Goal: Use online tool/utility: Utilize a website feature to perform a specific function

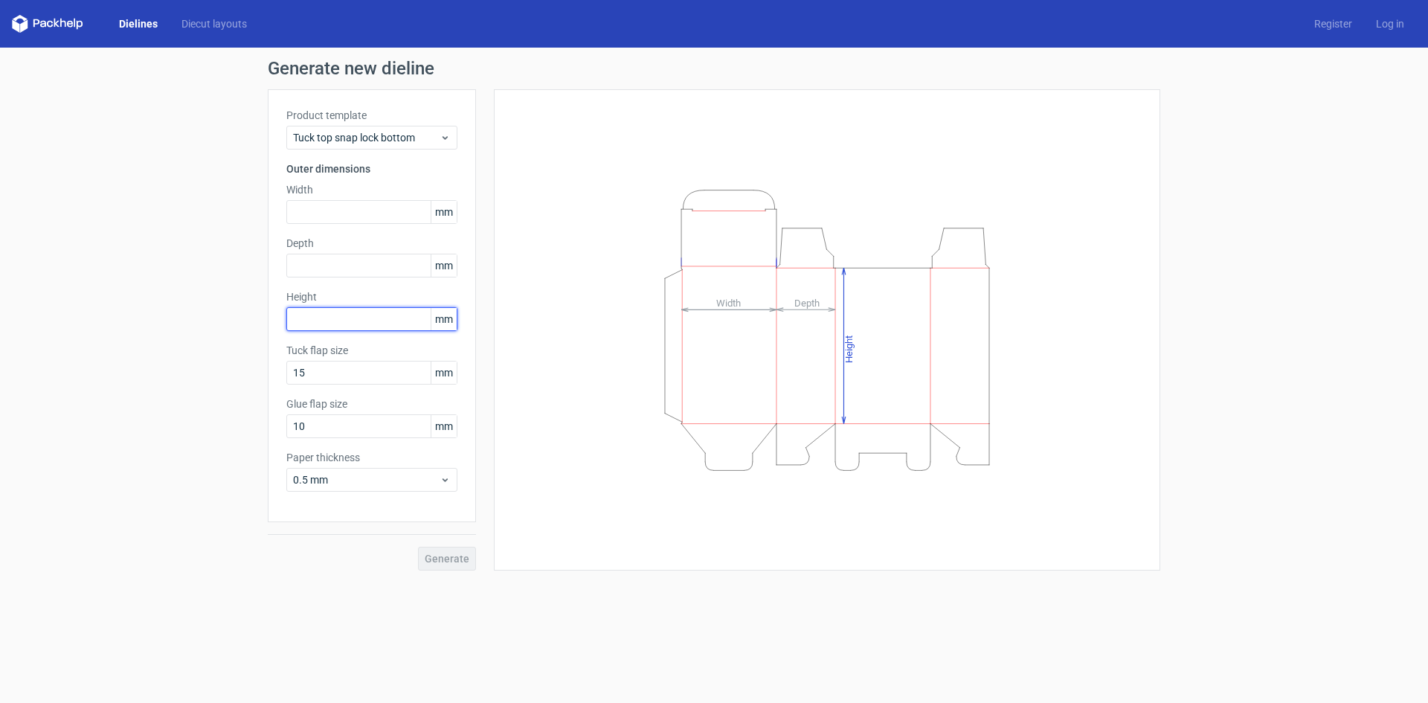
click at [344, 322] on input "text" at bounding box center [371, 319] width 171 height 24
type input "115"
click at [489, 420] on div "Height Depth Width" at bounding box center [818, 329] width 684 height 481
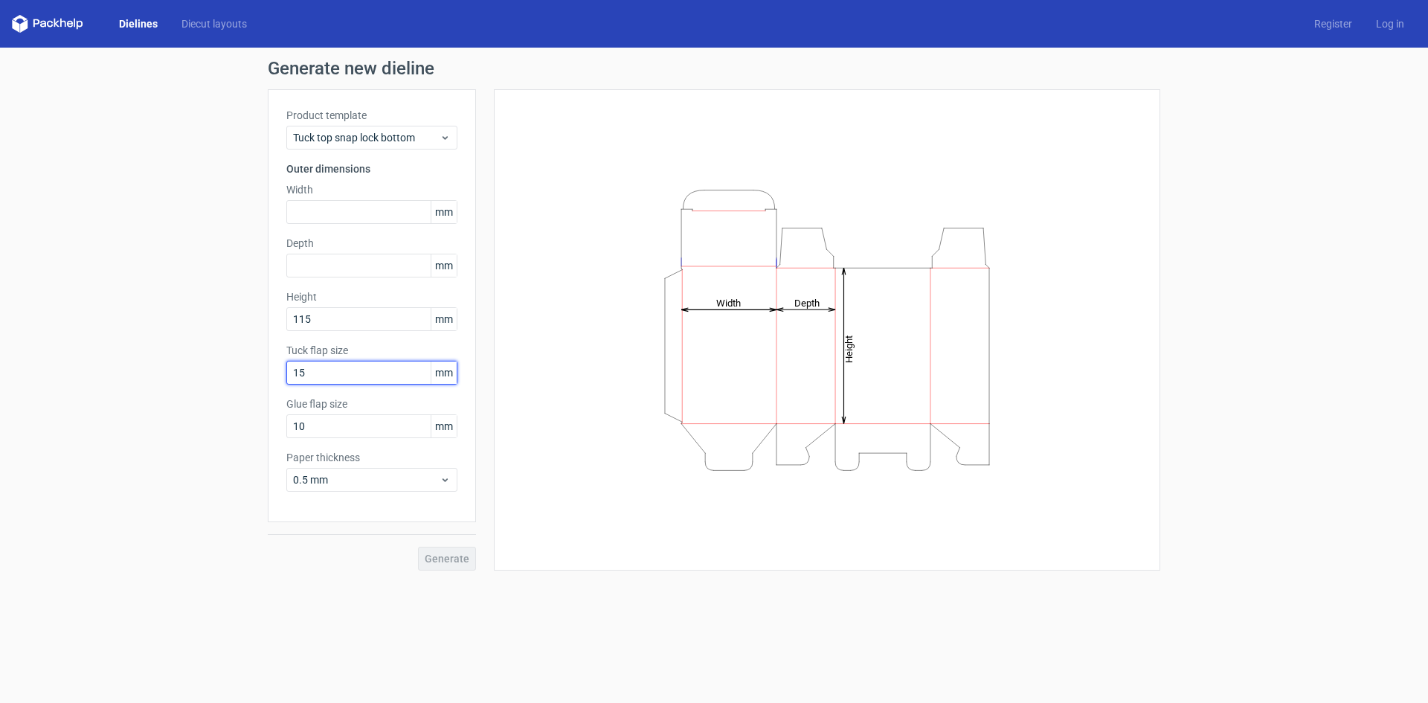
click at [414, 375] on input "15" at bounding box center [371, 373] width 171 height 24
type input "1"
type input "50"
click at [404, 429] on input "10" at bounding box center [371, 426] width 171 height 24
type input "12"
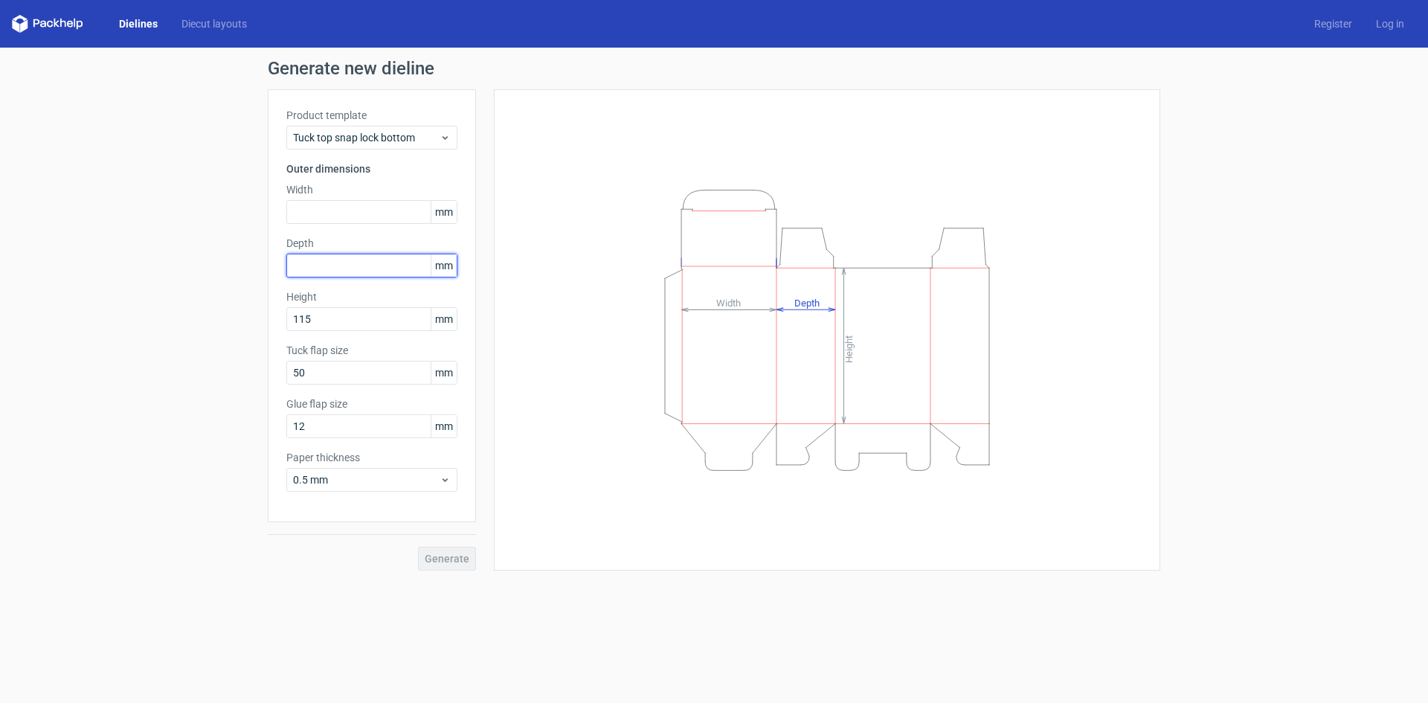
click at [390, 263] on input "text" at bounding box center [371, 266] width 171 height 24
click at [319, 425] on input "12" at bounding box center [371, 426] width 171 height 24
click at [279, 560] on div "Generate" at bounding box center [372, 546] width 208 height 48
click at [459, 556] on div "Generate" at bounding box center [372, 546] width 208 height 48
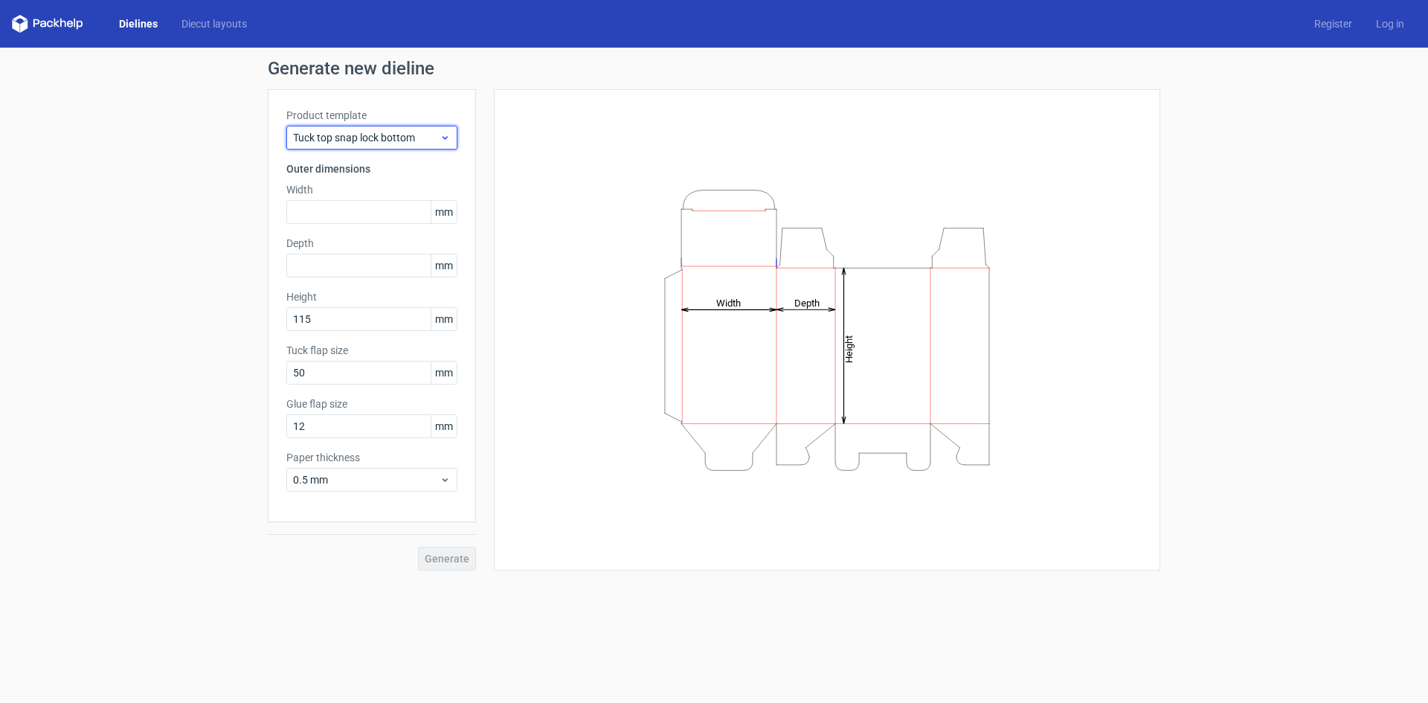
click at [445, 136] on icon at bounding box center [445, 138] width 11 height 12
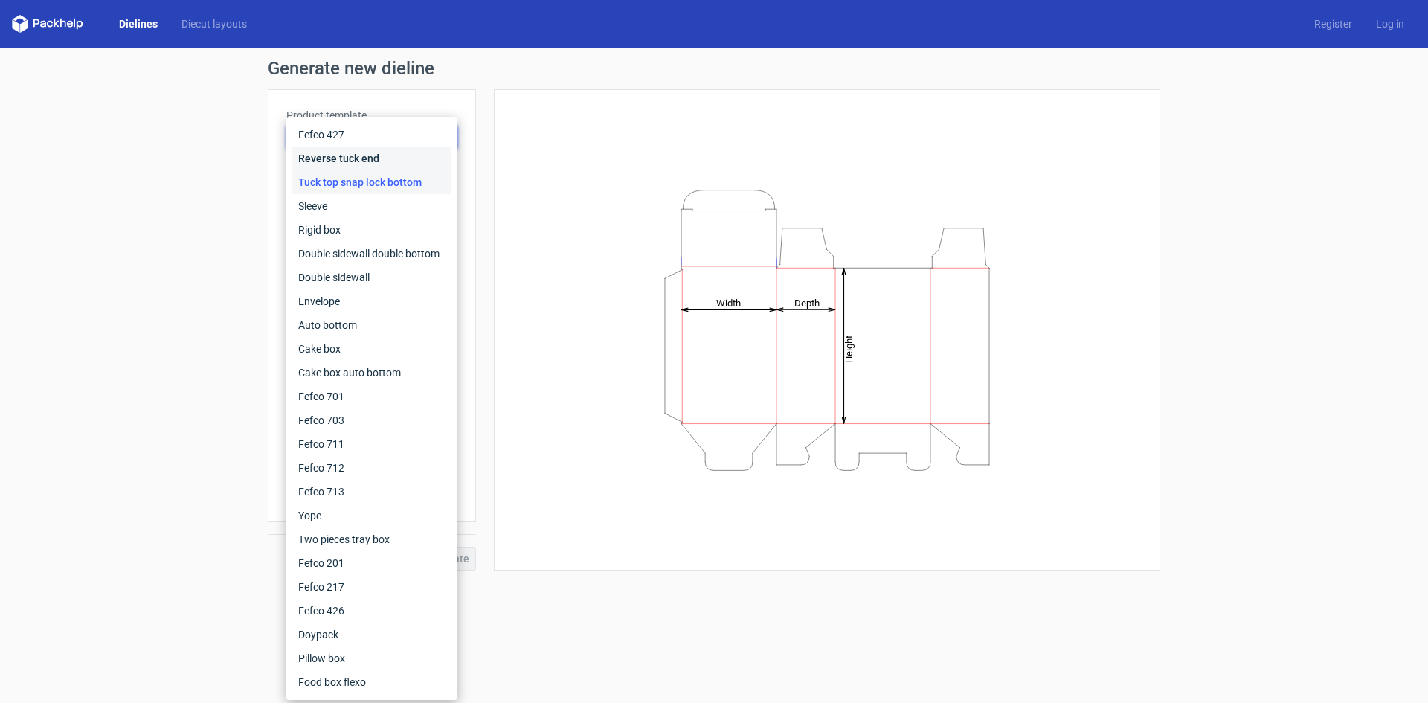
click at [390, 158] on div "Reverse tuck end" at bounding box center [371, 159] width 159 height 24
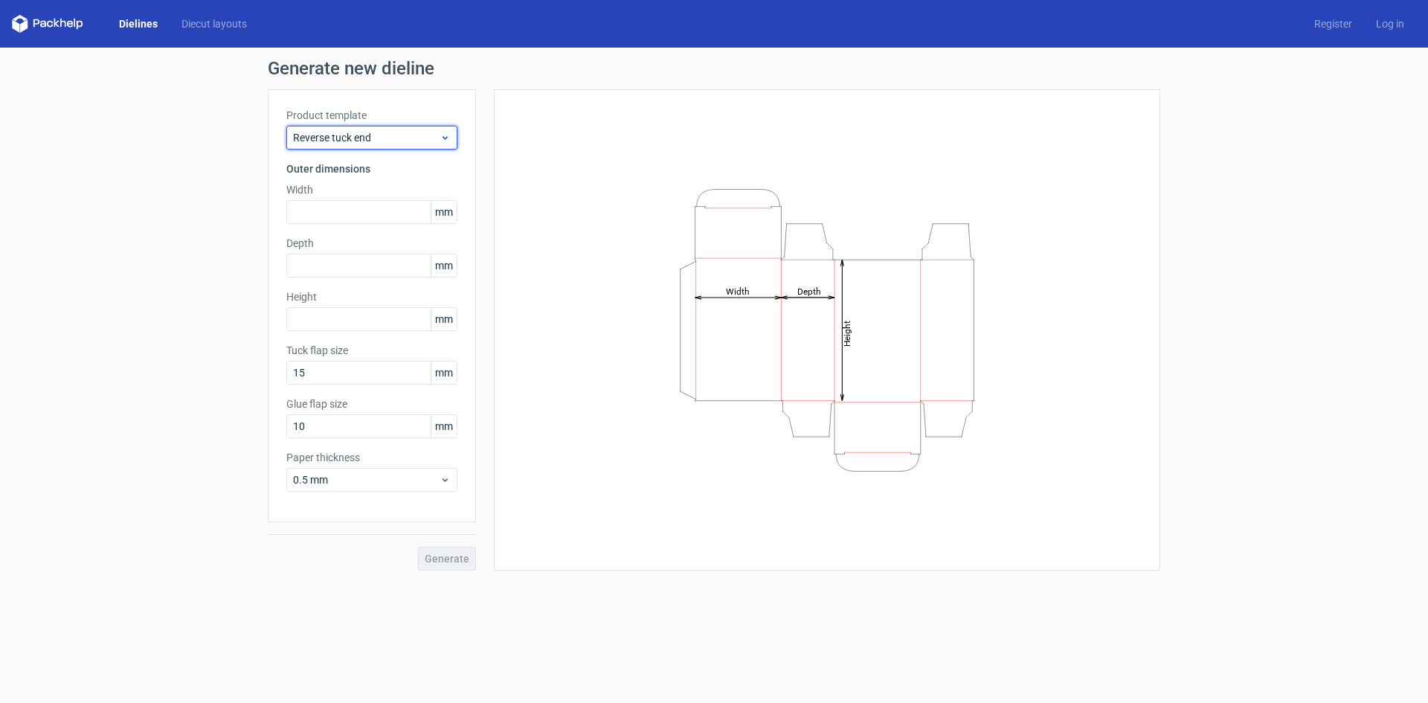
click at [440, 136] on icon at bounding box center [445, 138] width 11 height 12
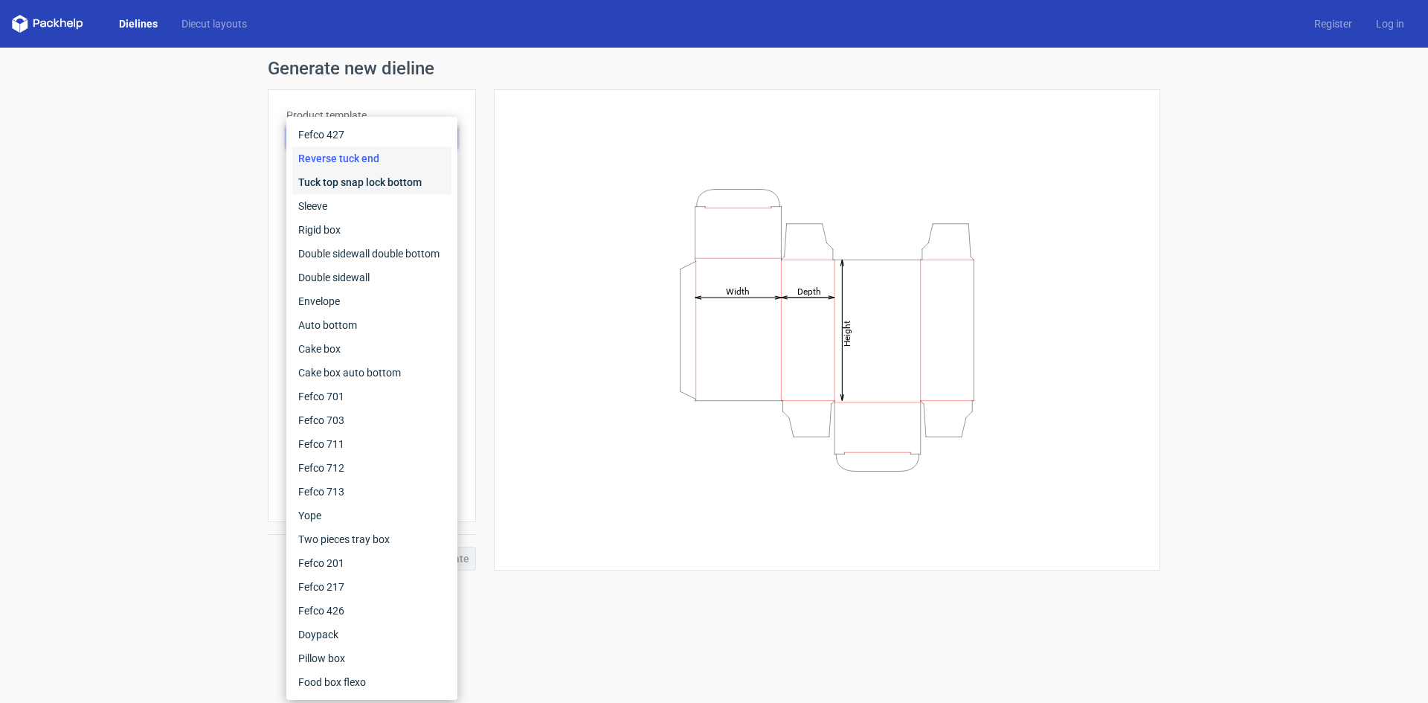
click at [340, 182] on div "Tuck top snap lock bottom" at bounding box center [371, 182] width 159 height 24
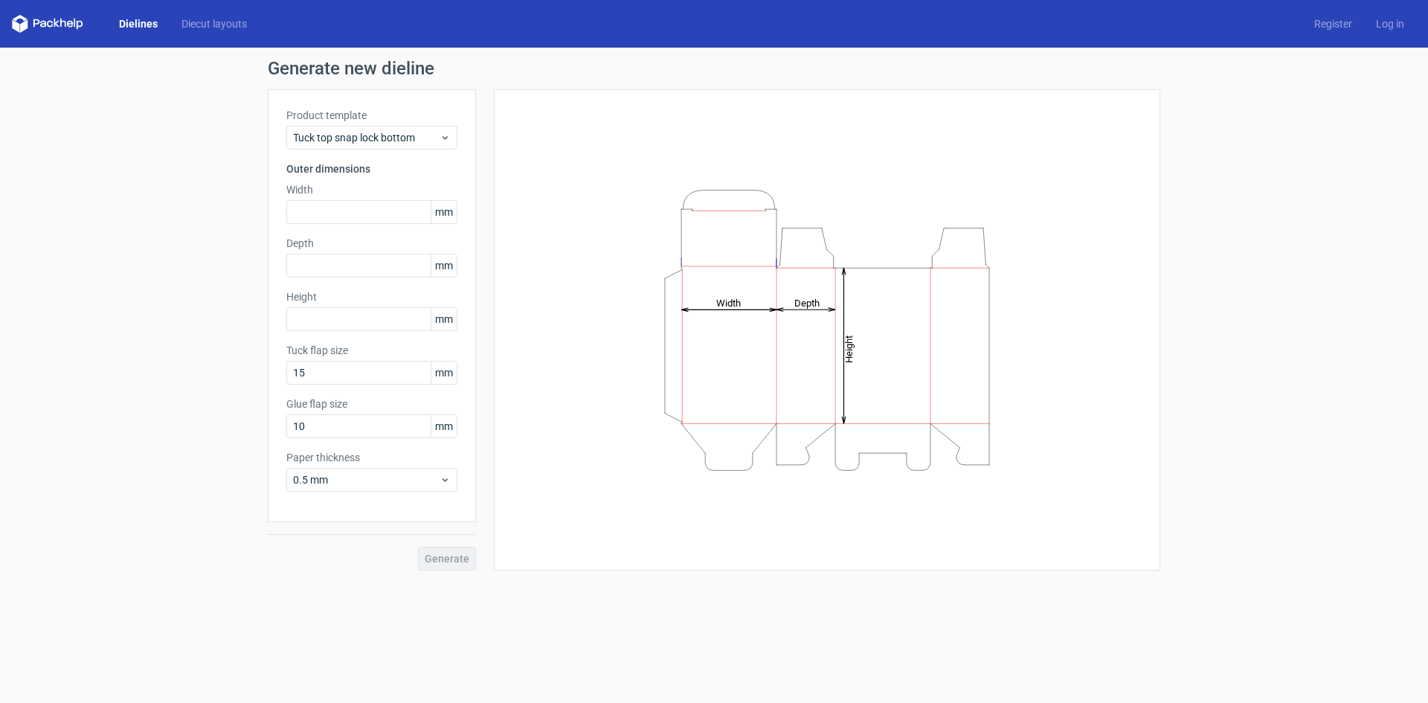
click at [446, 559] on div "Generate" at bounding box center [372, 546] width 208 height 48
click at [451, 135] on div "Tuck top snap lock bottom" at bounding box center [371, 138] width 171 height 24
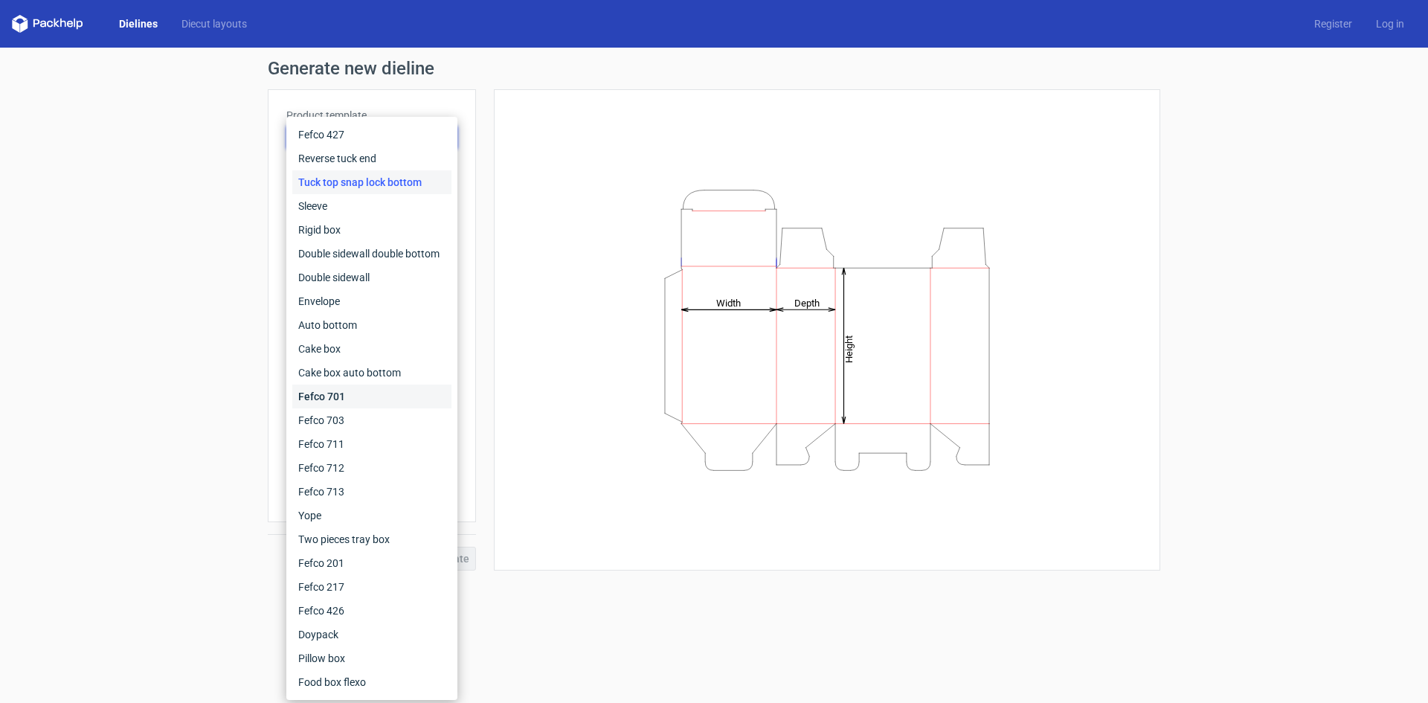
click at [334, 397] on div "Fefco 701" at bounding box center [371, 396] width 159 height 24
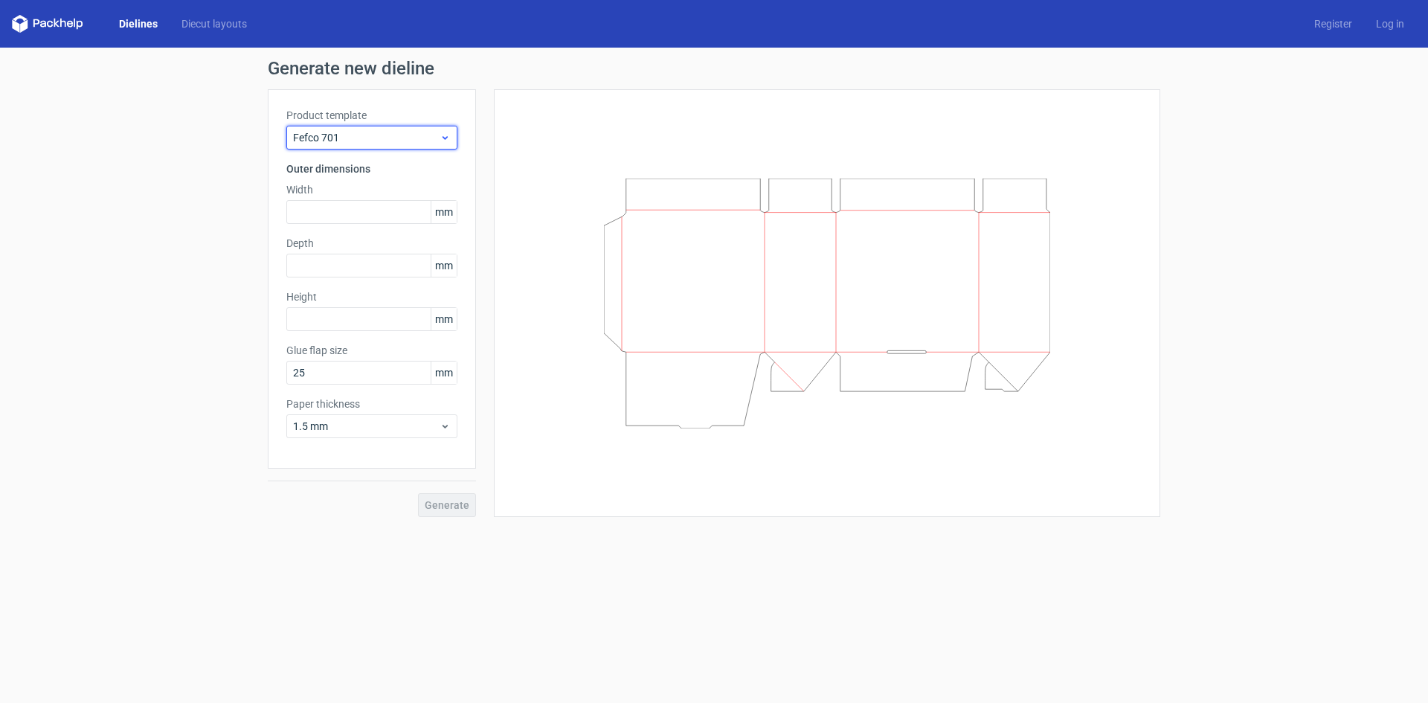
click at [448, 137] on use at bounding box center [444, 138] width 5 height 4
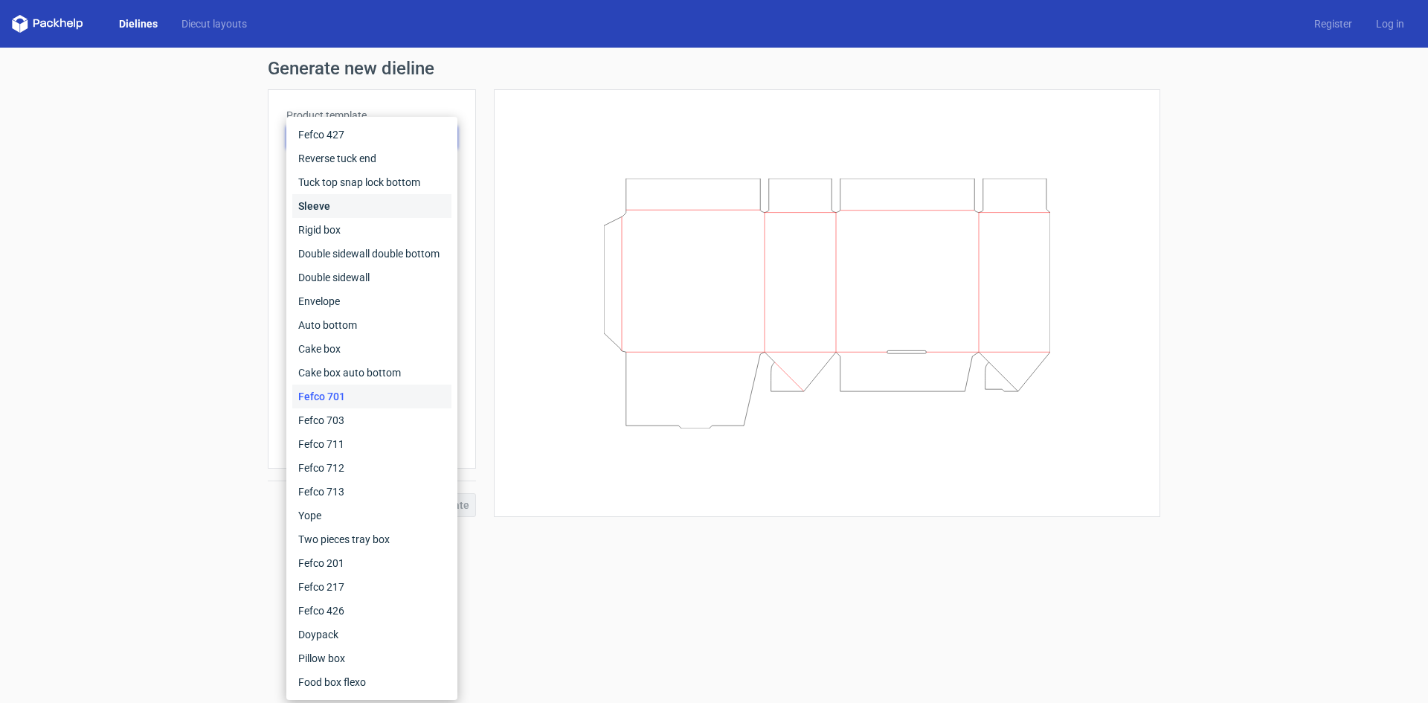
click at [317, 202] on div "Sleeve" at bounding box center [371, 206] width 159 height 24
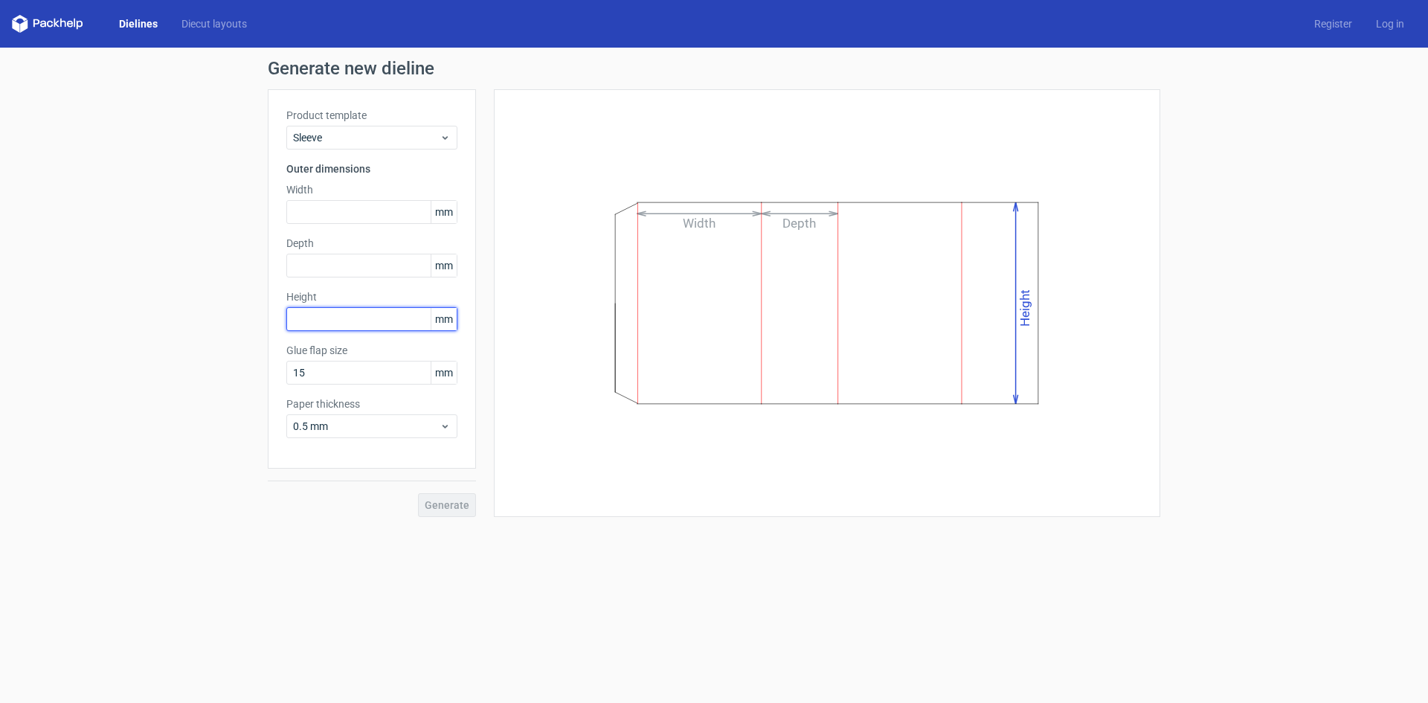
click at [352, 326] on input "text" at bounding box center [371, 319] width 171 height 24
type input "100"
click at [356, 268] on input "text" at bounding box center [371, 266] width 171 height 24
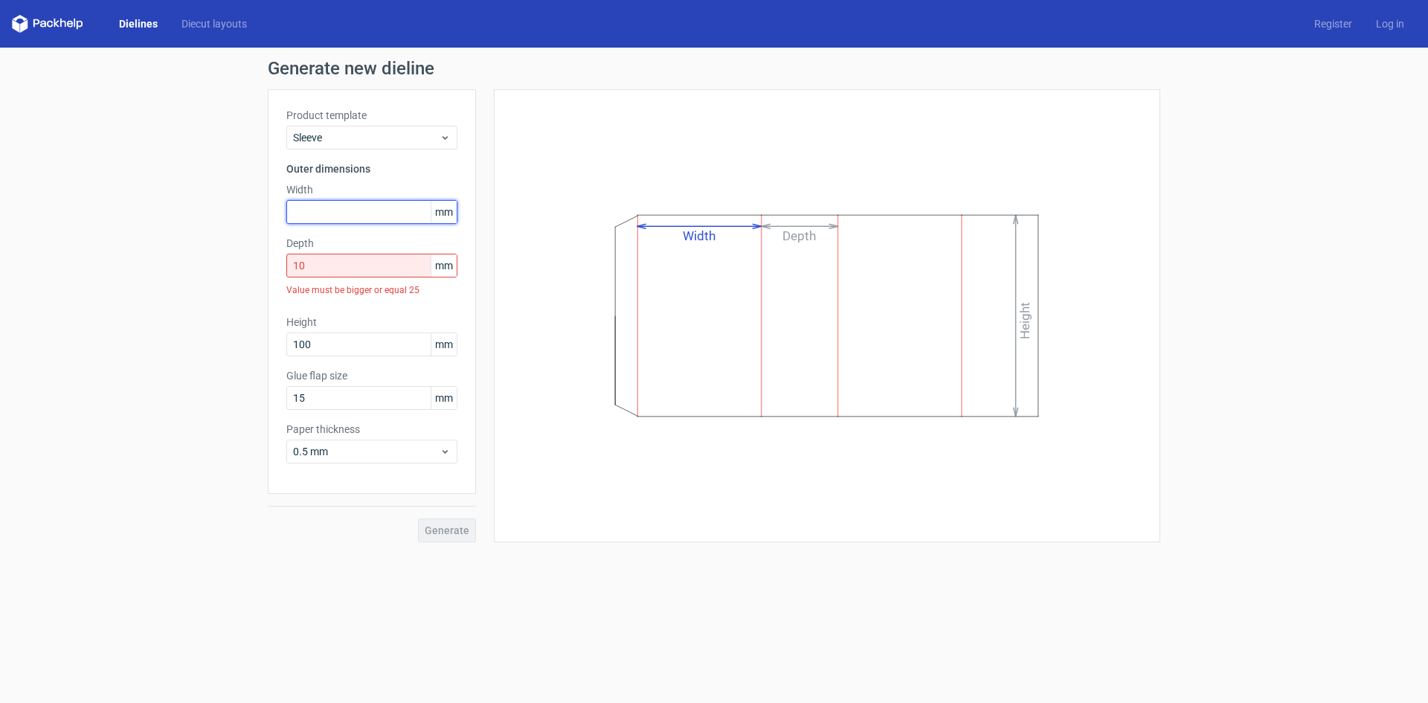
click at [376, 216] on input "text" at bounding box center [371, 212] width 171 height 24
click at [365, 263] on input "10" at bounding box center [371, 266] width 171 height 24
type input "1"
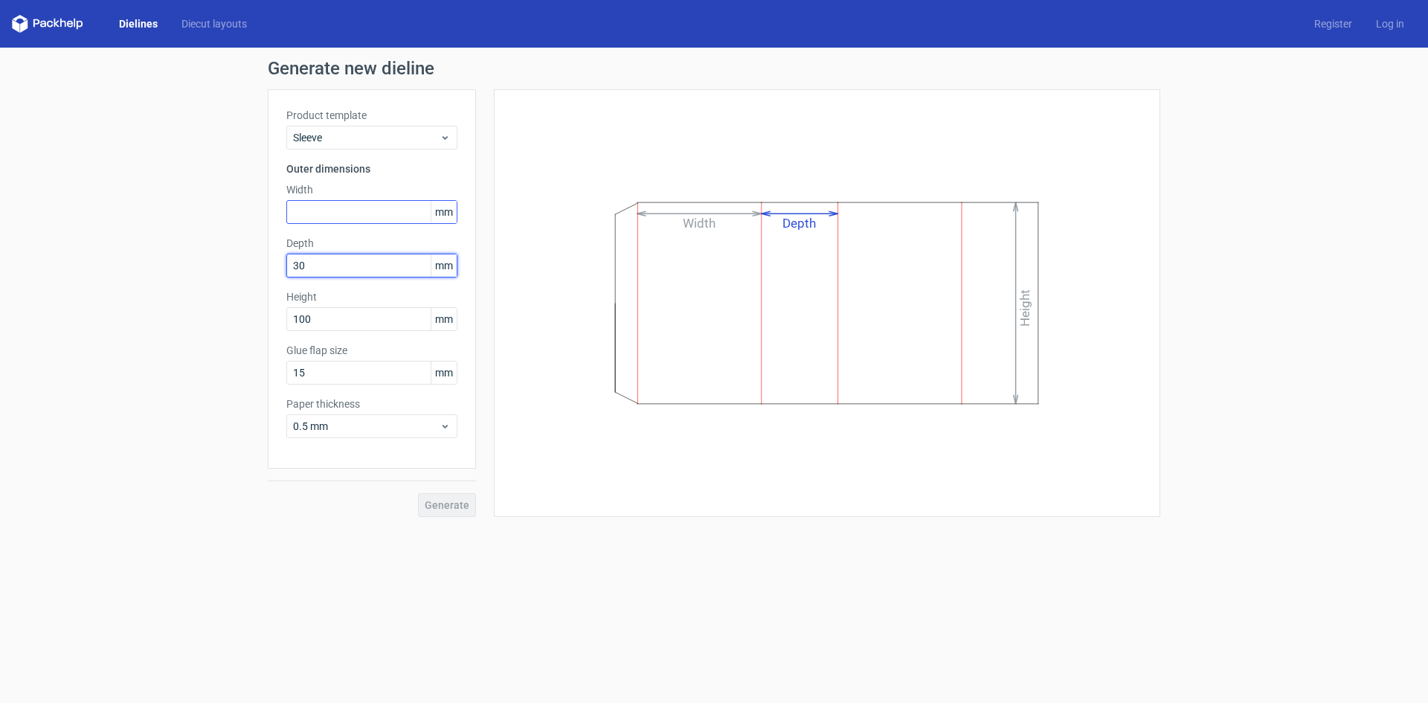
type input "30"
click at [380, 210] on input "text" at bounding box center [371, 212] width 171 height 24
click at [287, 535] on form "Generate new dieline Product template Sleeve Outer dimensions Width 15 mm Depth…" at bounding box center [714, 375] width 1428 height 655
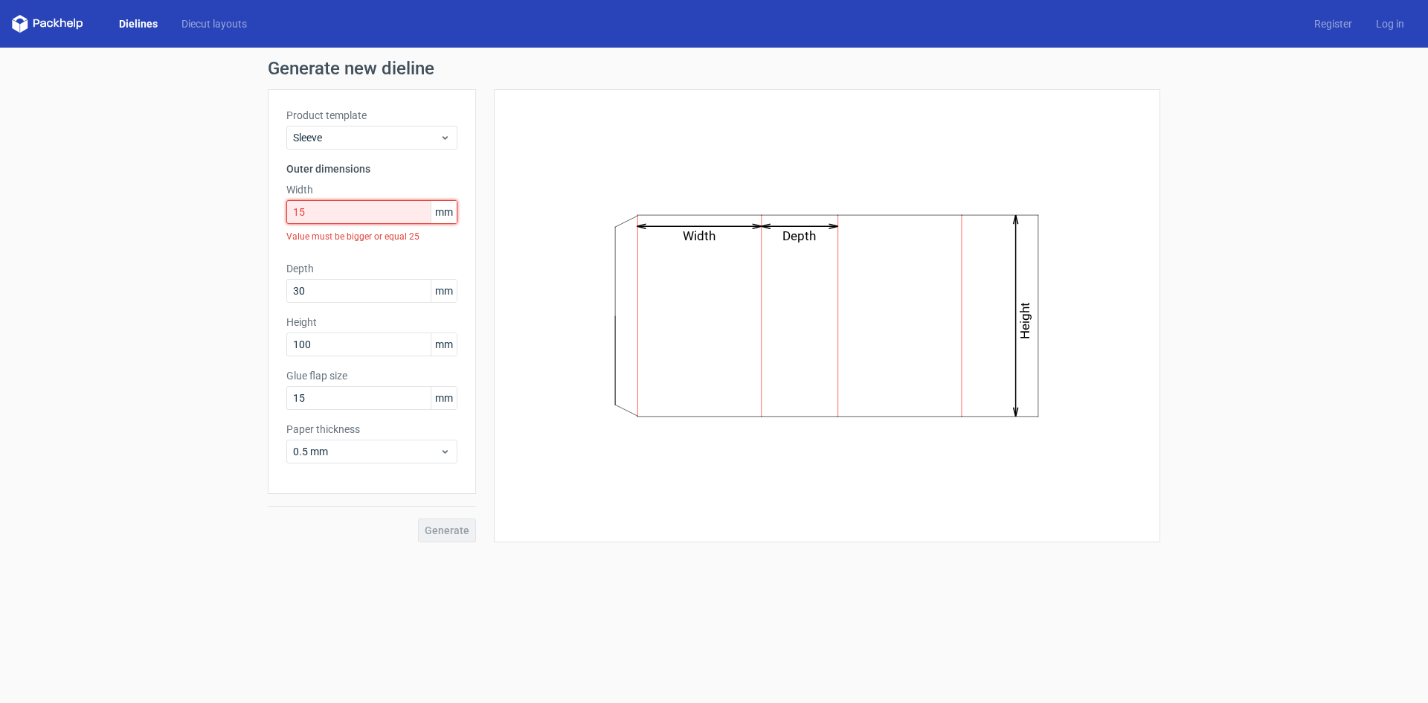
click at [321, 204] on input "15" at bounding box center [371, 212] width 171 height 24
type input "1"
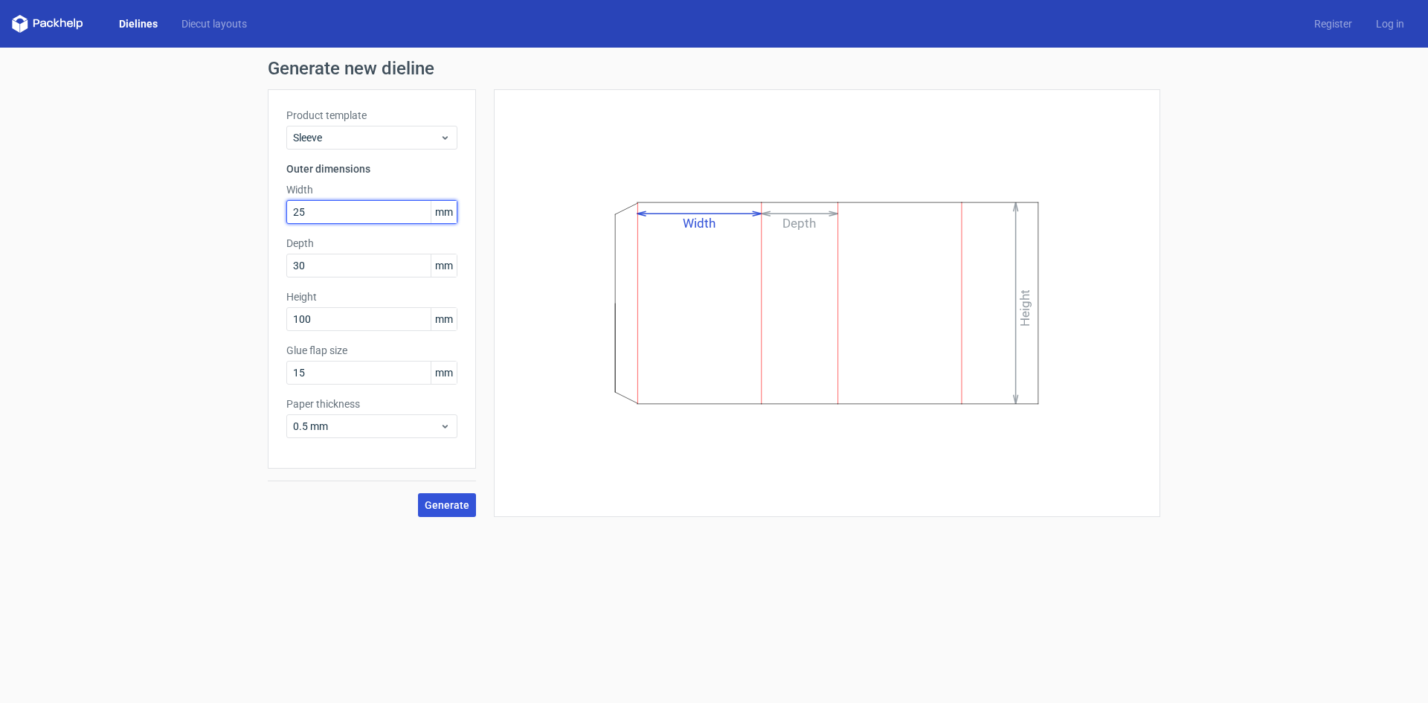
type input "25"
click at [440, 505] on span "Generate" at bounding box center [447, 505] width 45 height 10
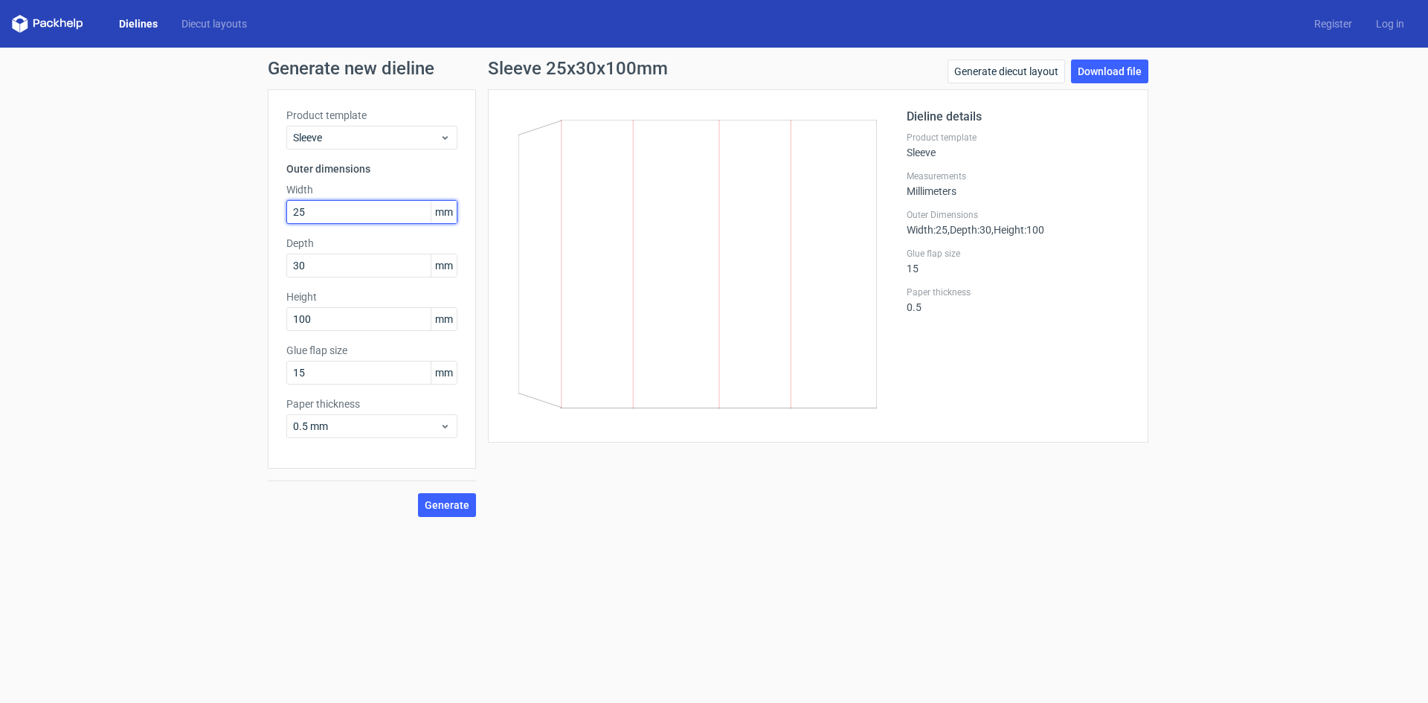
drag, startPoint x: 368, startPoint y: 216, endPoint x: 292, endPoint y: 213, distance: 75.9
click at [292, 213] on input "25" at bounding box center [371, 212] width 171 height 24
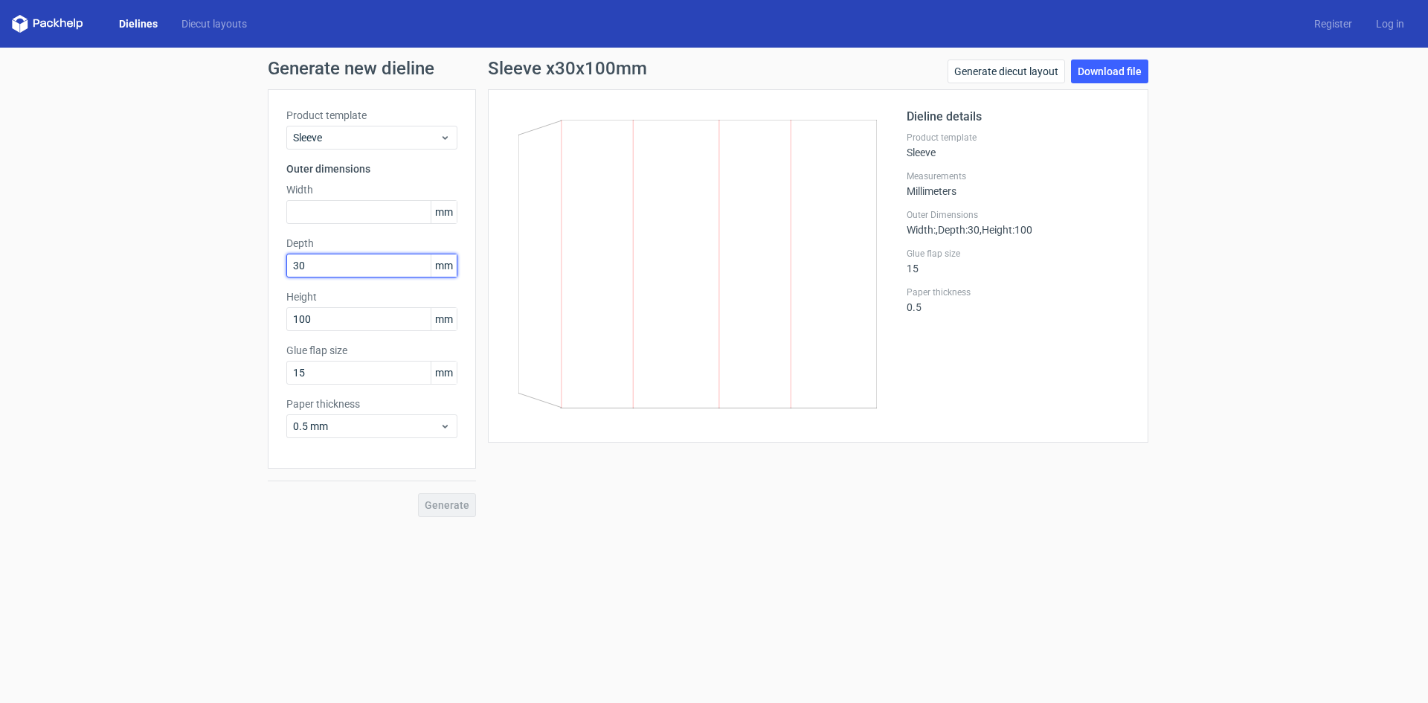
drag, startPoint x: 326, startPoint y: 265, endPoint x: 298, endPoint y: 267, distance: 27.6
click at [298, 267] on input "30" at bounding box center [371, 266] width 171 height 24
type input "0"
drag, startPoint x: 321, startPoint y: 321, endPoint x: 286, endPoint y: 319, distance: 35.8
click at [286, 319] on div "Product template Sleeve Outer dimensions Width mm Depth mm Height 100 mm Glue f…" at bounding box center [372, 278] width 208 height 379
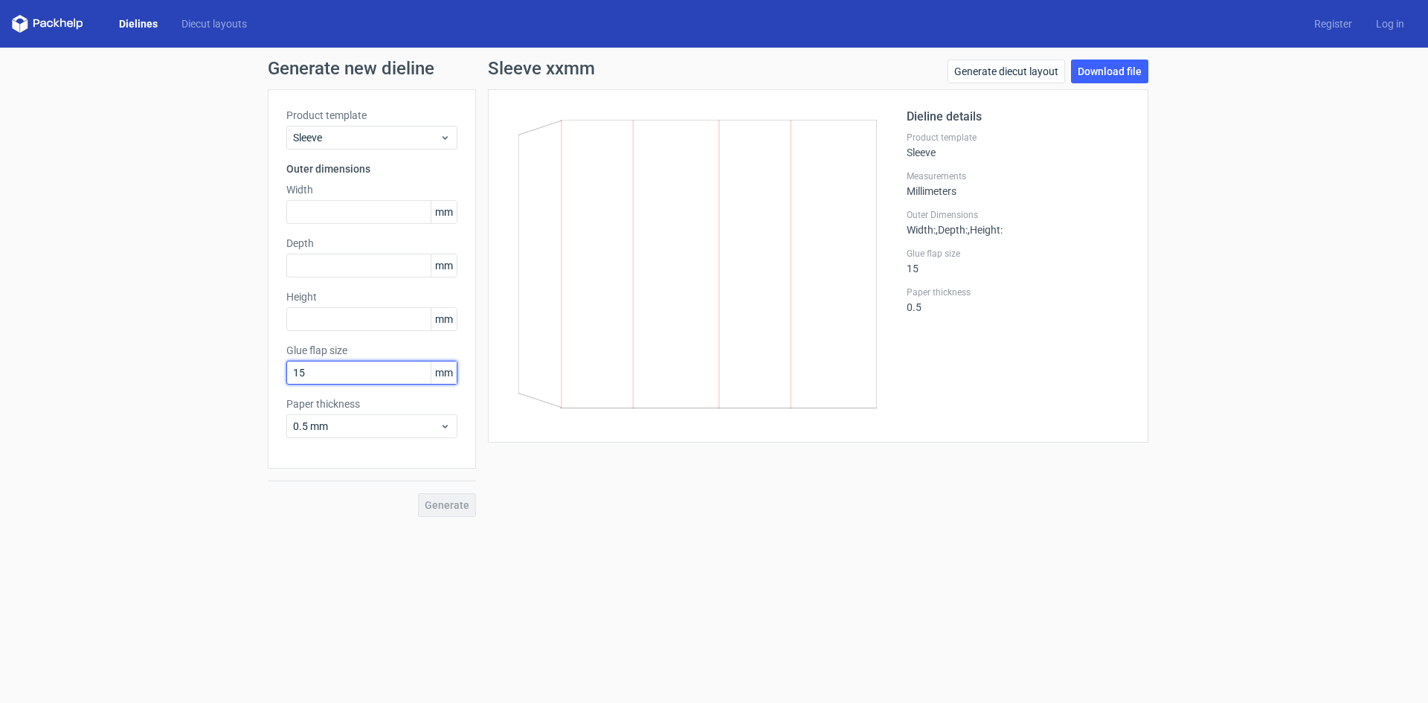
drag, startPoint x: 330, startPoint y: 373, endPoint x: 287, endPoint y: 372, distance: 43.2
click at [287, 372] on input "15" at bounding box center [371, 373] width 171 height 24
click at [338, 425] on span "0.5 mm" at bounding box center [366, 426] width 147 height 15
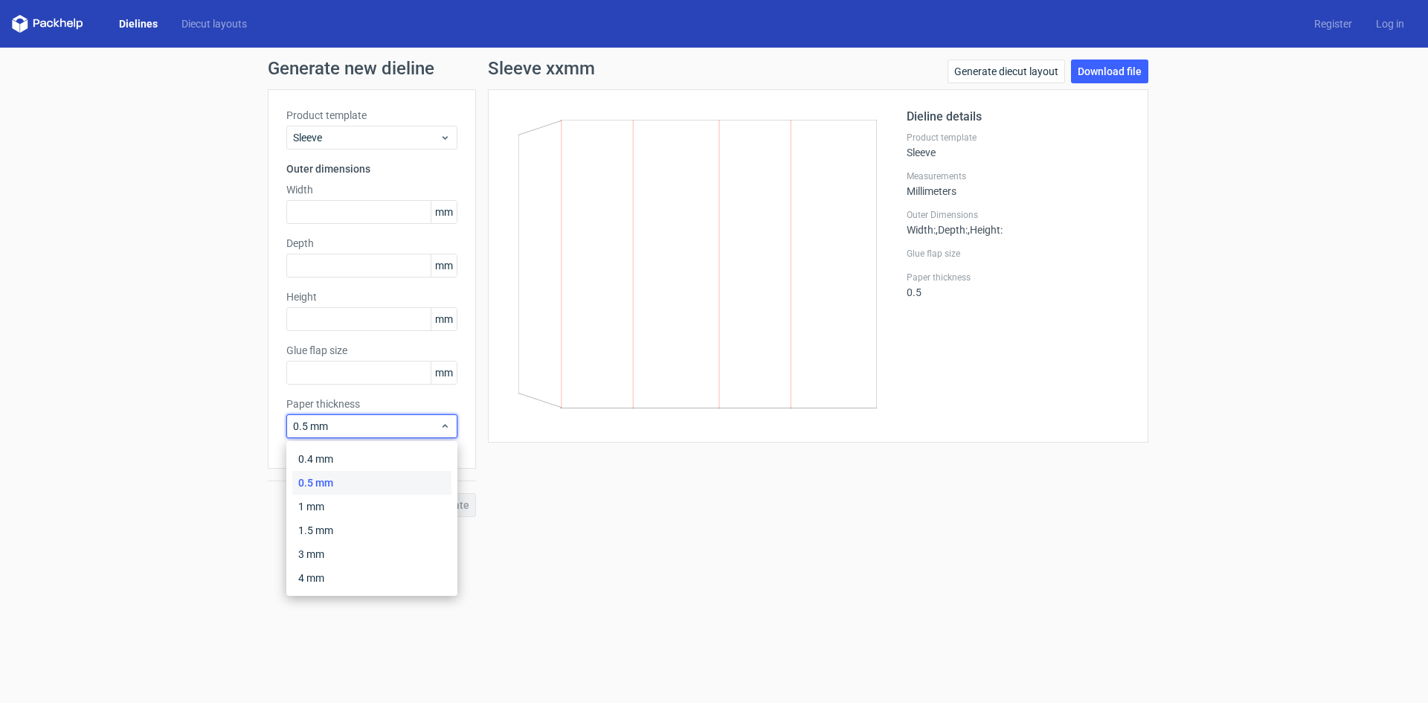
click at [323, 481] on div "0.5 mm" at bounding box center [371, 483] width 159 height 24
click at [443, 505] on div "Generate" at bounding box center [372, 493] width 208 height 48
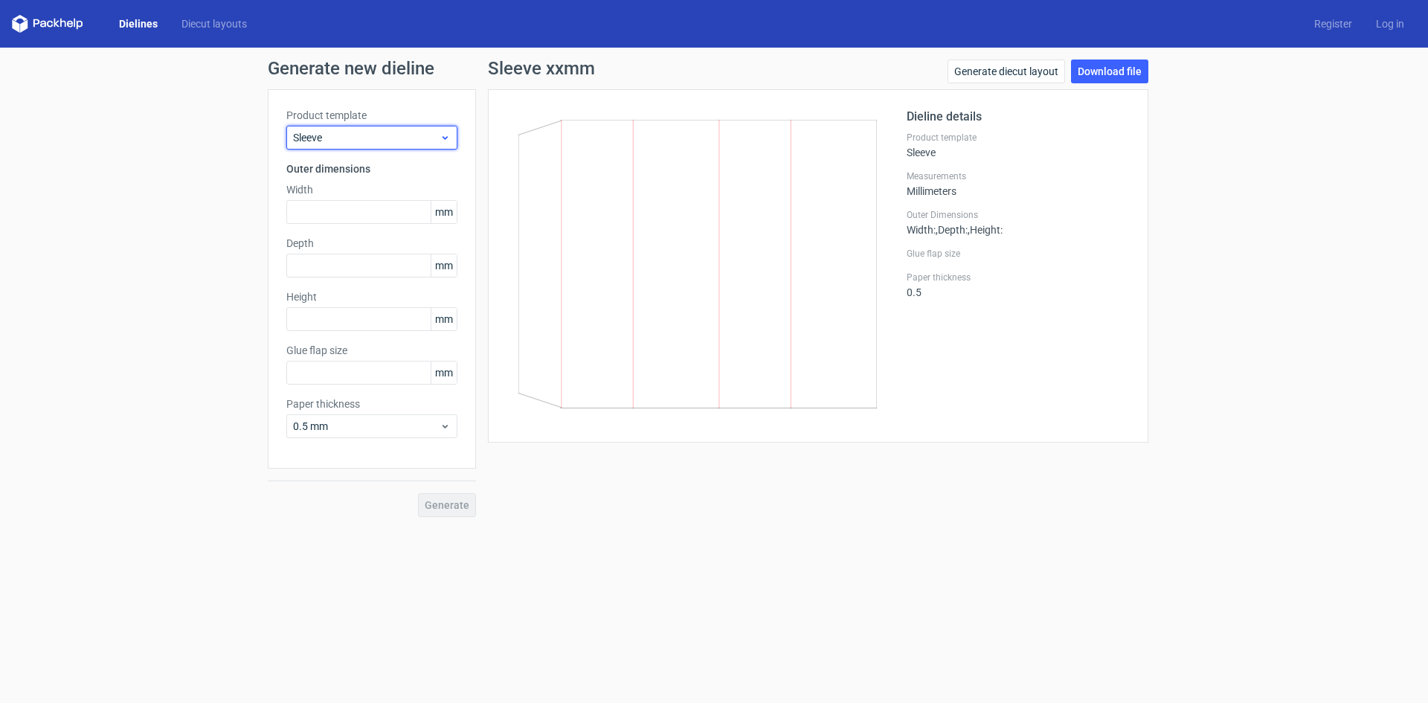
click at [446, 136] on icon at bounding box center [445, 138] width 11 height 12
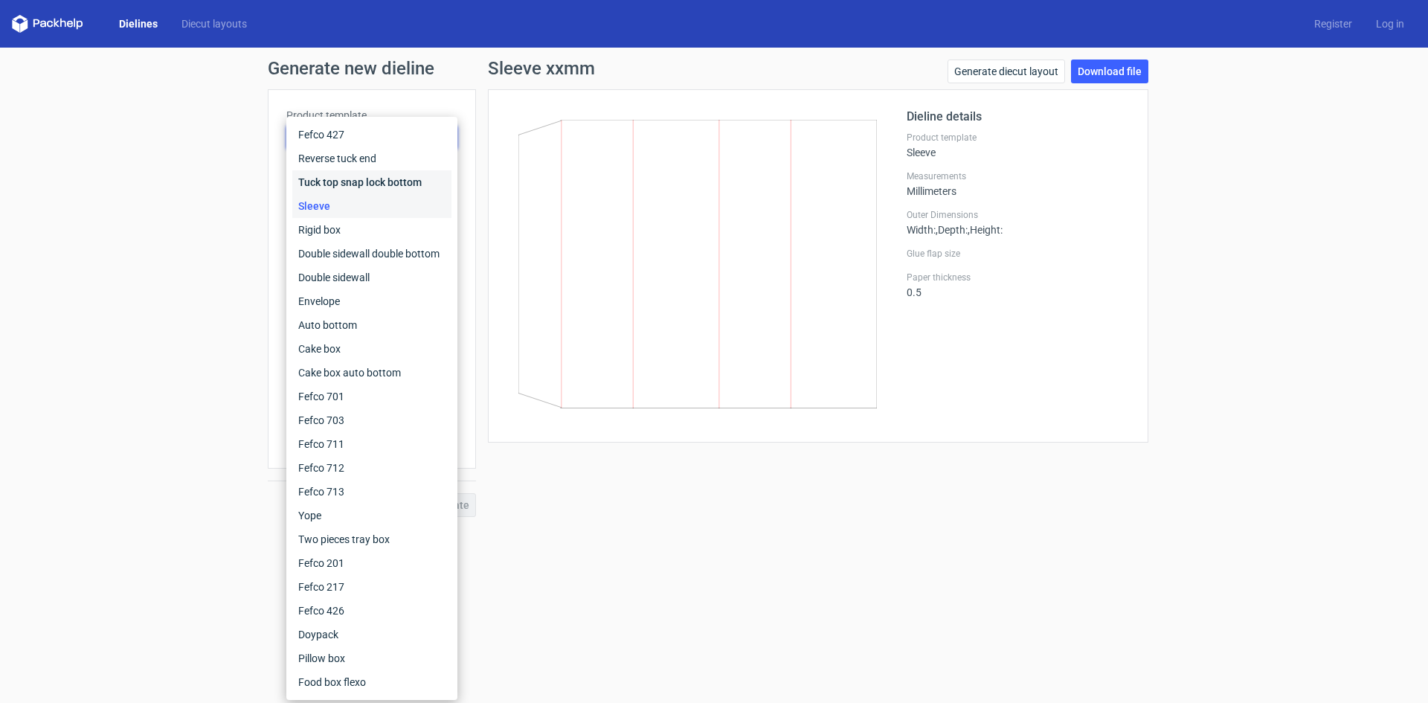
click at [391, 180] on div "Tuck top snap lock bottom" at bounding box center [371, 182] width 159 height 24
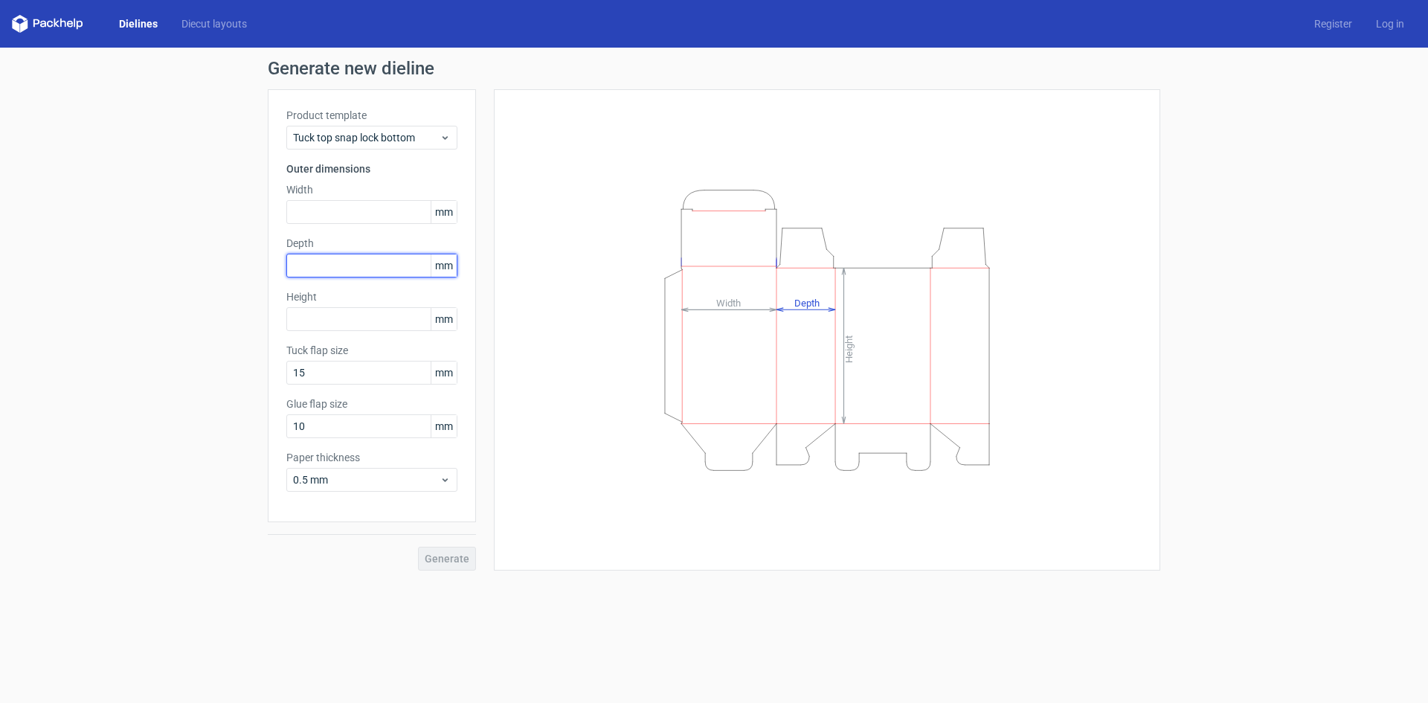
click at [340, 266] on input "text" at bounding box center [371, 266] width 171 height 24
type input "50"
click at [328, 371] on input "15" at bounding box center [371, 373] width 171 height 24
type input "13"
click at [333, 216] on input "text" at bounding box center [371, 212] width 171 height 24
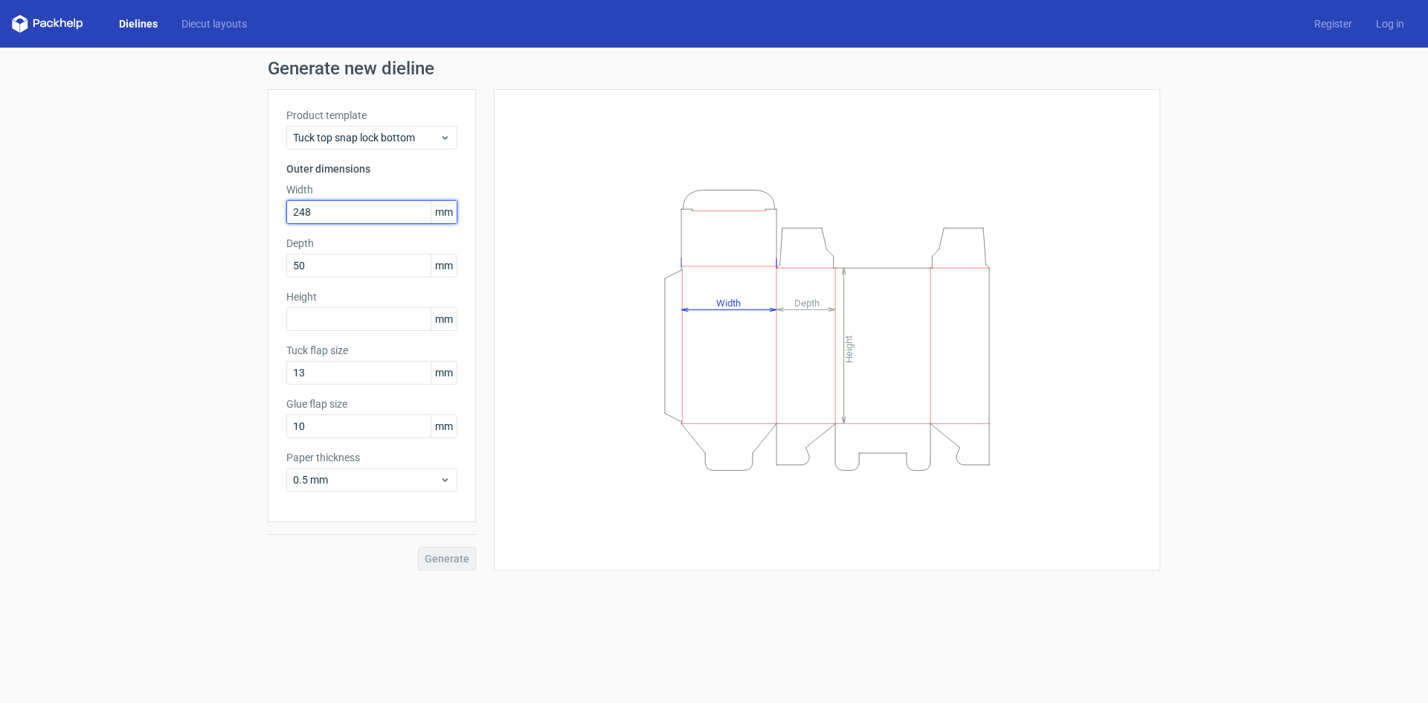
type input "248"
click at [516, 348] on div "Height Depth Width" at bounding box center [826, 330] width 629 height 444
click at [591, 304] on div "Height Depth Width" at bounding box center [826, 330] width 629 height 444
click at [445, 559] on div "Generate" at bounding box center [372, 546] width 208 height 48
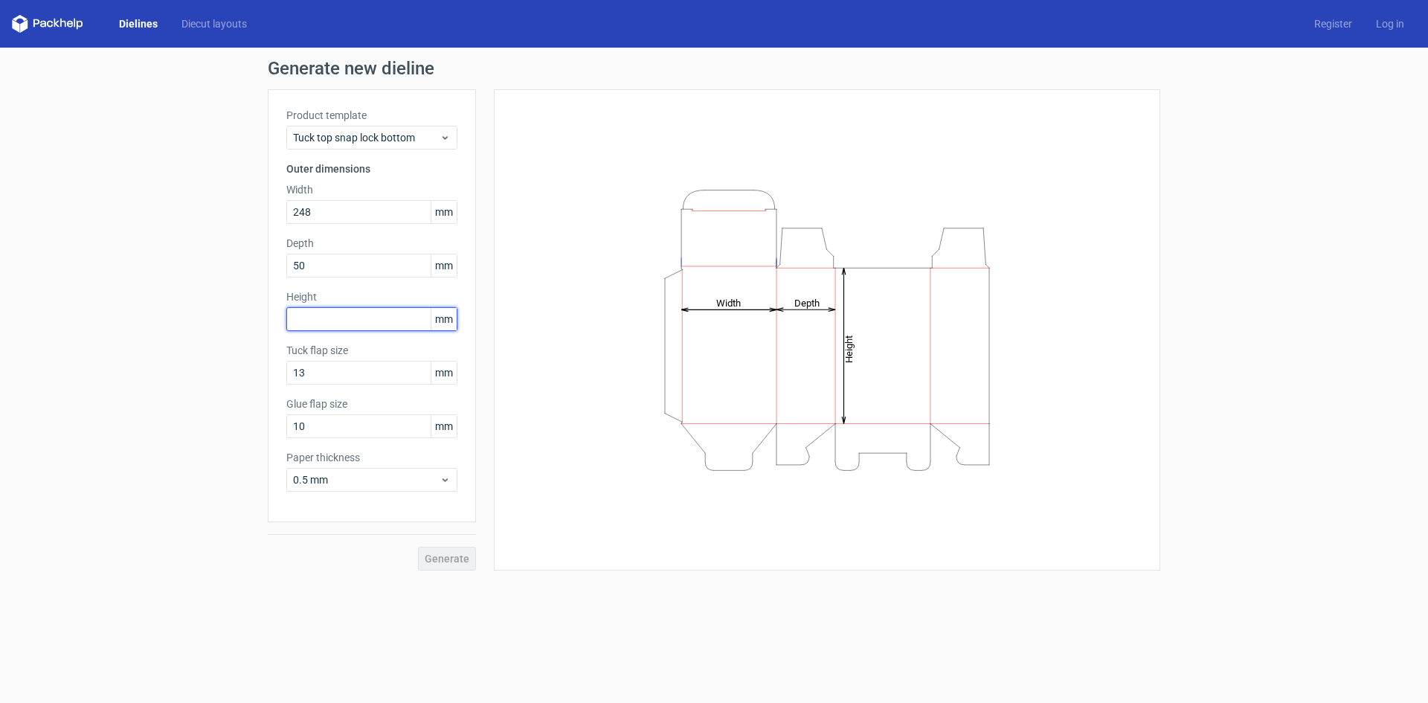
click at [336, 323] on input "text" at bounding box center [371, 319] width 171 height 24
type input "116"
click at [454, 559] on span "Generate" at bounding box center [447, 558] width 45 height 10
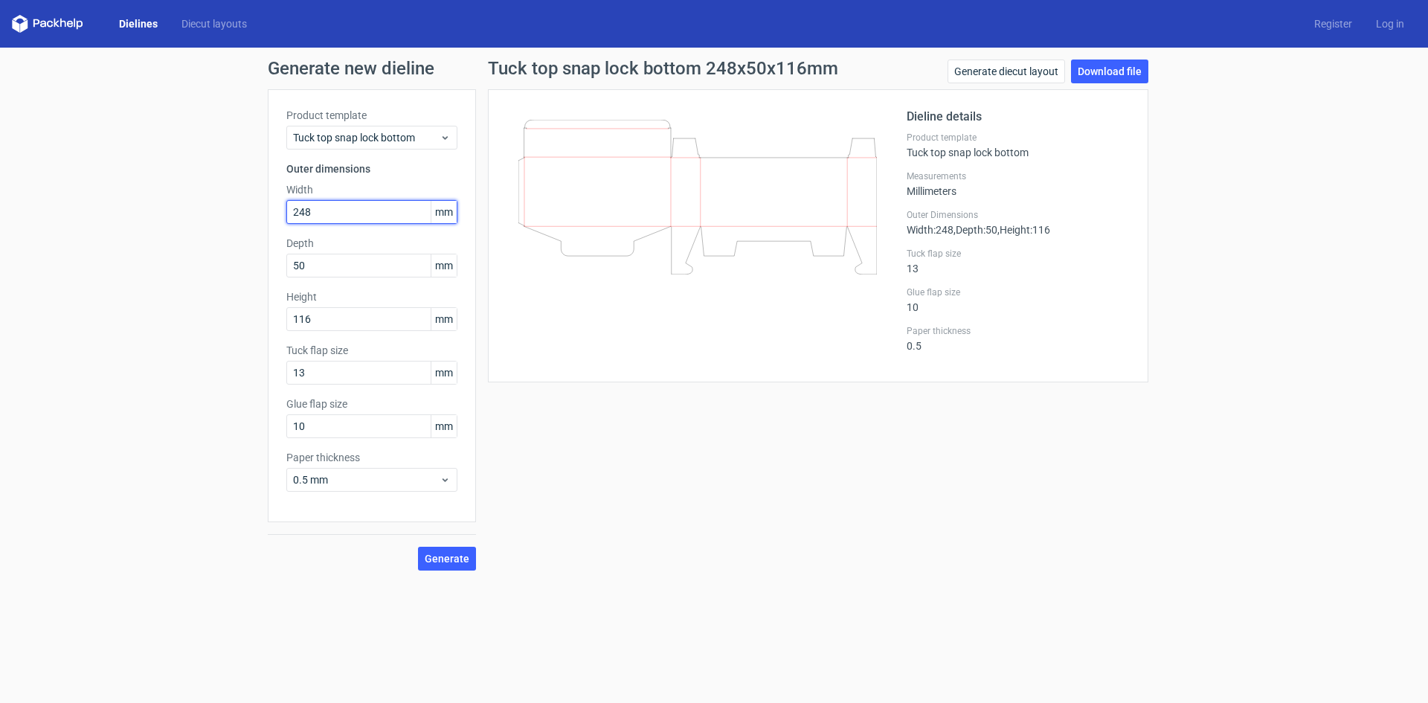
click at [318, 207] on input "248" at bounding box center [371, 212] width 171 height 24
type input "2"
type input "50"
click at [463, 559] on span "Generate" at bounding box center [447, 558] width 45 height 10
click at [738, 315] on icon at bounding box center [697, 268] width 358 height 297
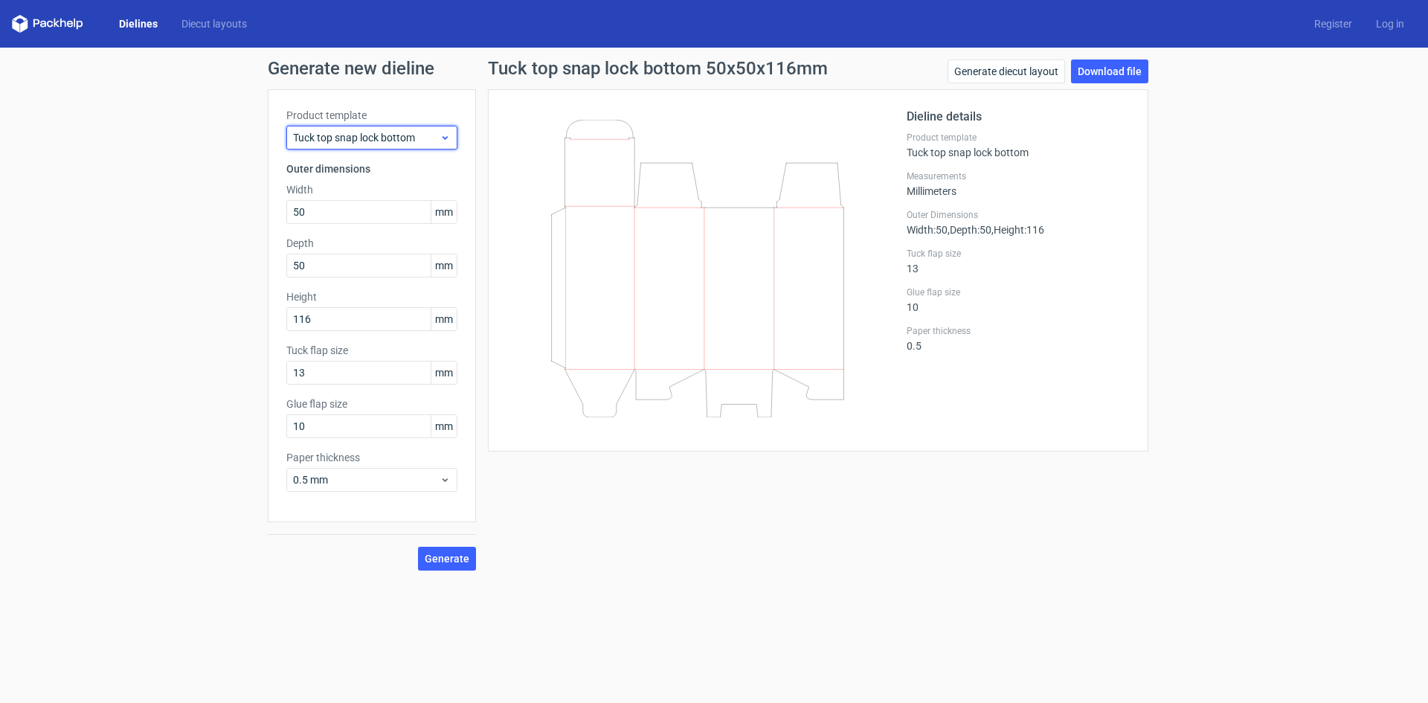
click at [445, 135] on icon at bounding box center [445, 138] width 11 height 12
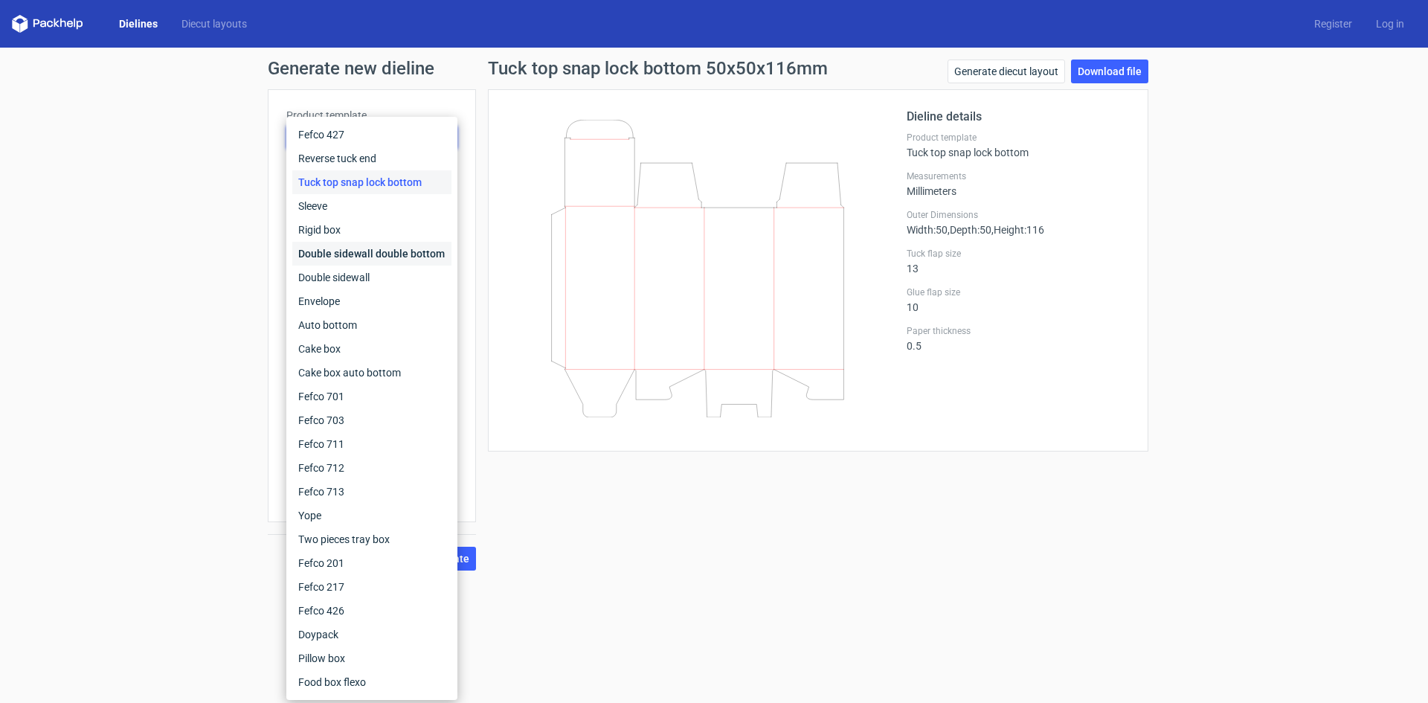
click at [409, 255] on div "Double sidewall double bottom" at bounding box center [371, 254] width 159 height 24
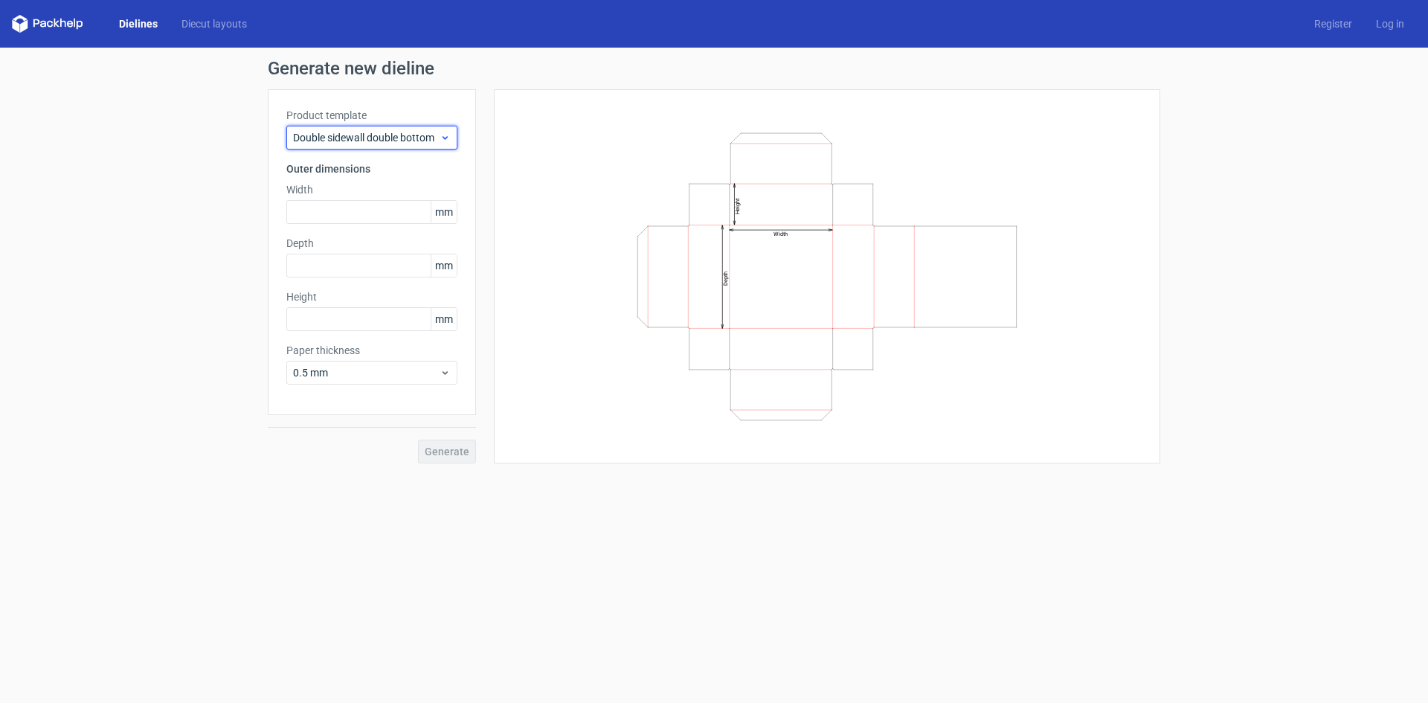
click at [445, 135] on icon at bounding box center [445, 138] width 11 height 12
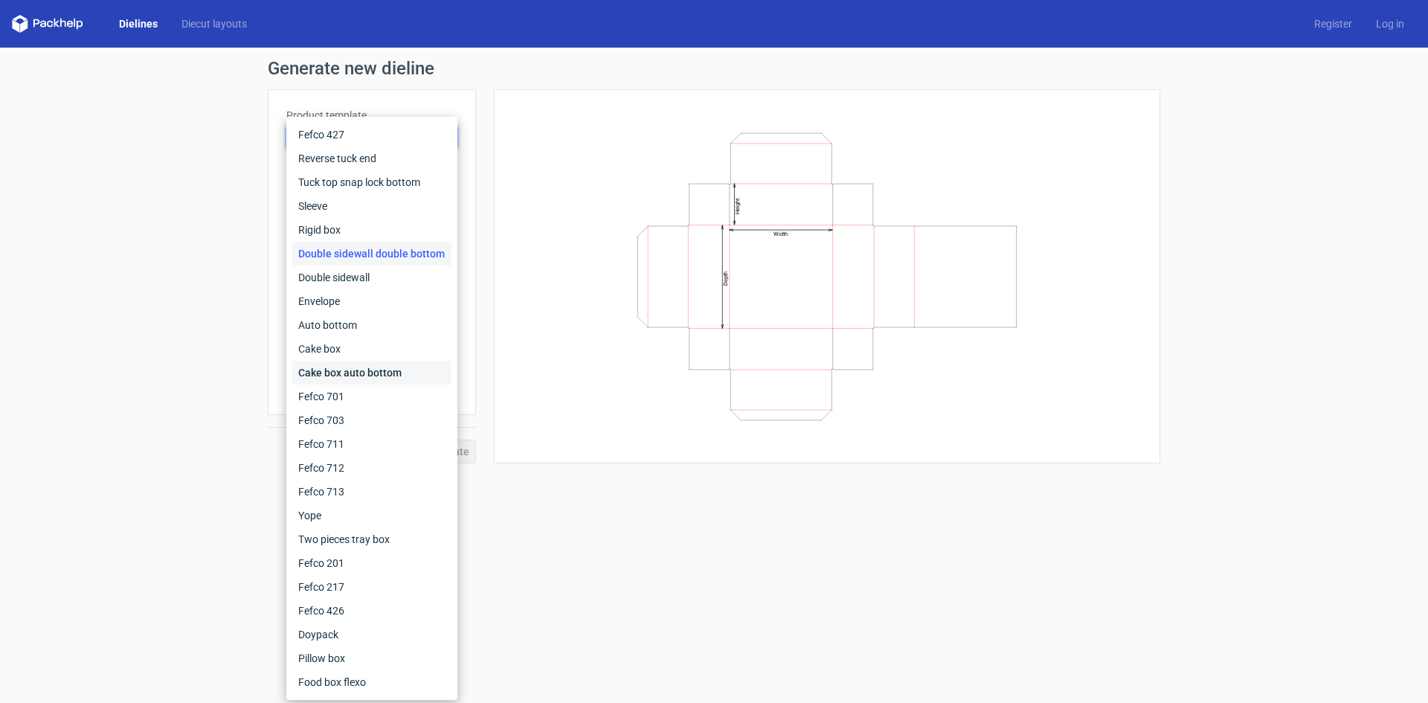
click at [347, 373] on div "Cake box auto bottom" at bounding box center [371, 373] width 159 height 24
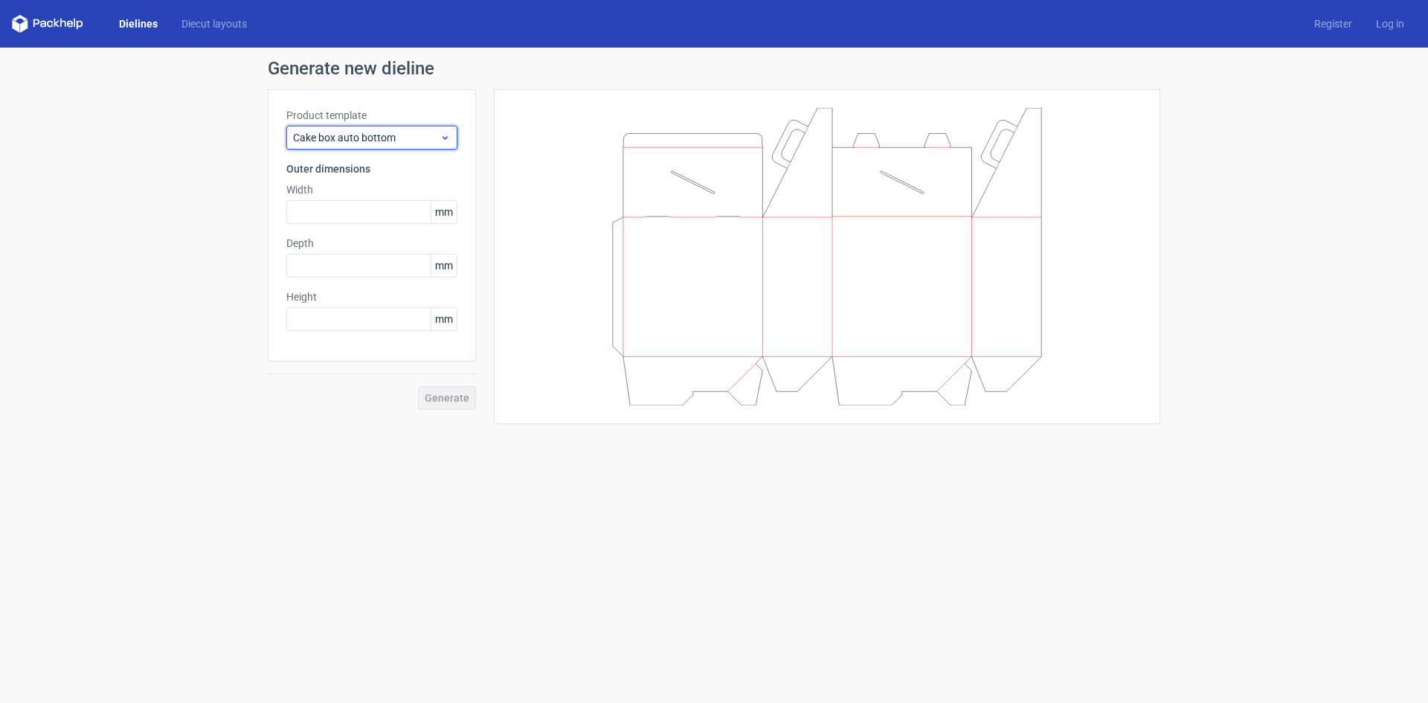
click at [439, 137] on span "Cake box auto bottom" at bounding box center [366, 137] width 147 height 15
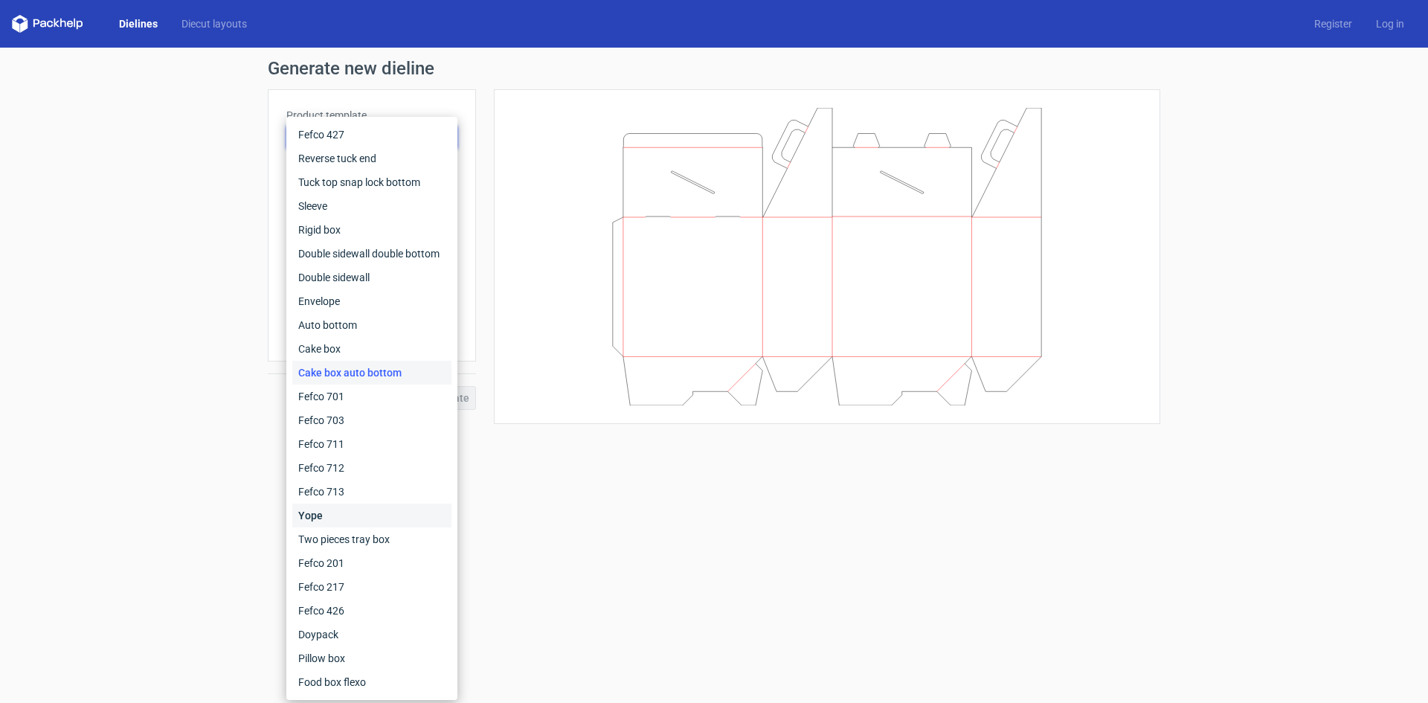
click at [316, 517] on div "Yope" at bounding box center [371, 515] width 159 height 24
